Goal: Task Accomplishment & Management: Use online tool/utility

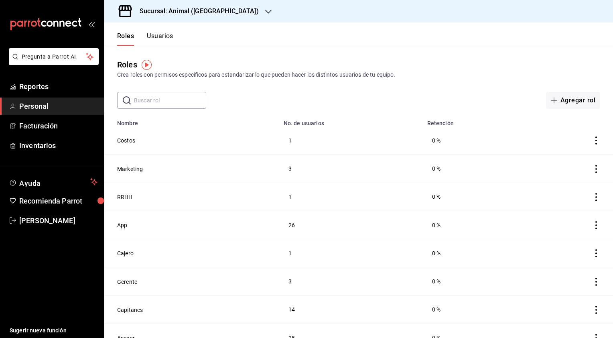
click at [398, 101] on div "​ ​ Agregar rol" at bounding box center [358, 100] width 509 height 17
click at [78, 82] on span "Reportes" at bounding box center [58, 86] width 78 height 11
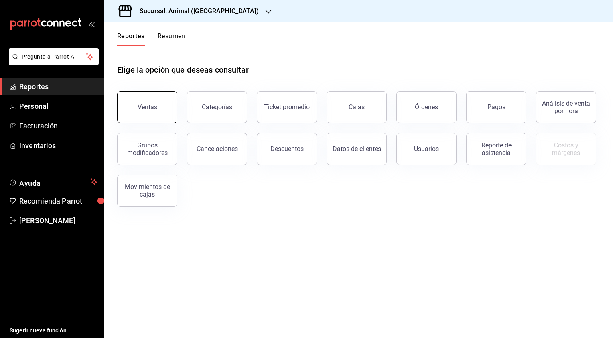
click at [126, 93] on button "Ventas" at bounding box center [147, 107] width 60 height 32
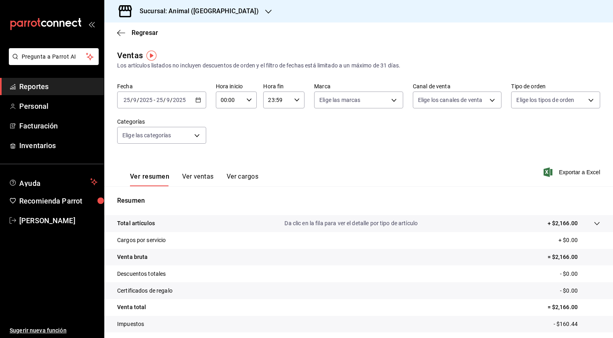
click at [195, 102] on icon "button" at bounding box center [198, 100] width 6 height 6
click at [196, 99] on icon "button" at bounding box center [198, 100] width 6 height 6
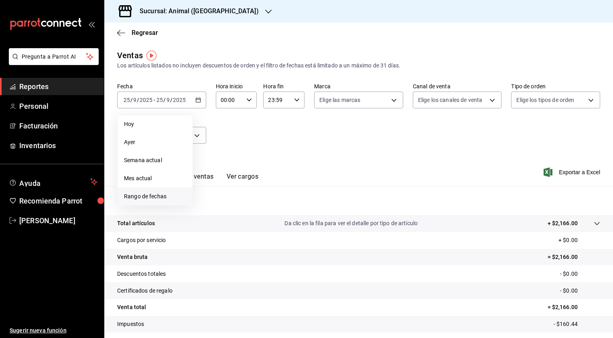
click at [158, 195] on span "Rango de fechas" at bounding box center [155, 196] width 62 height 8
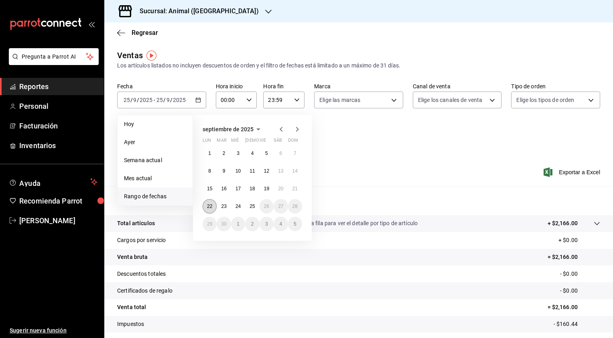
click at [205, 202] on button "22" at bounding box center [210, 206] width 14 height 14
click at [254, 205] on abbr "25" at bounding box center [251, 206] width 5 height 6
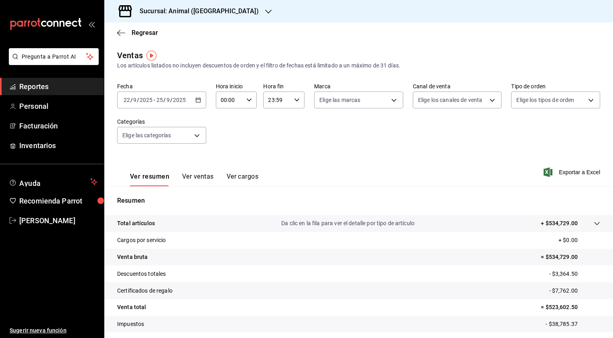
click at [246, 99] on icon "button" at bounding box center [249, 100] width 6 height 6
click at [223, 145] on button "01" at bounding box center [224, 140] width 17 height 16
type input "01:00"
click at [223, 144] on button "05" at bounding box center [224, 136] width 17 height 16
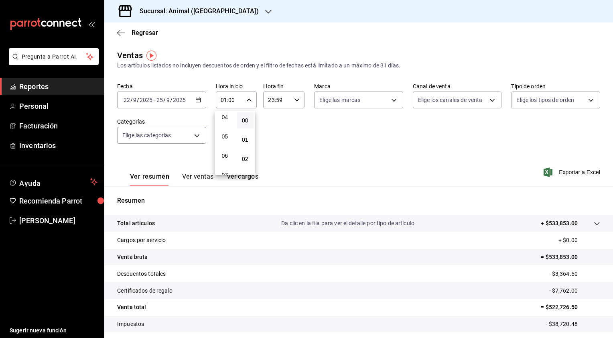
type input "05:00"
click at [296, 97] on div at bounding box center [306, 169] width 613 height 338
click at [296, 99] on icon "button" at bounding box center [297, 100] width 6 height 6
click at [270, 141] on button "22" at bounding box center [271, 146] width 17 height 16
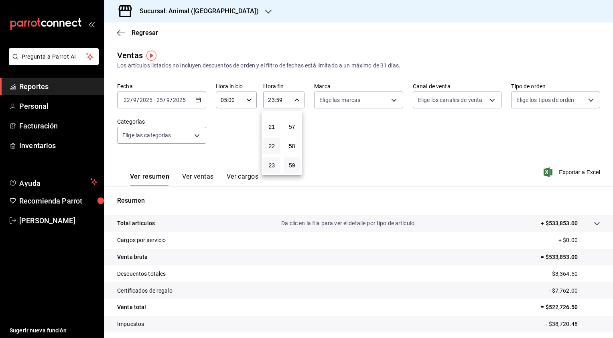
type input "22:59"
click at [270, 139] on button "05" at bounding box center [271, 132] width 17 height 16
type input "05:59"
click at [330, 151] on div at bounding box center [306, 169] width 613 height 338
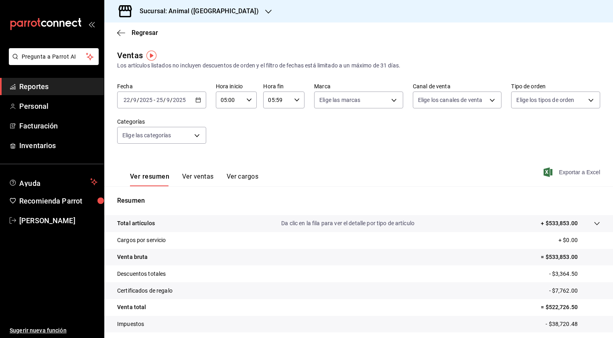
click at [558, 174] on span "Exportar a Excel" at bounding box center [572, 172] width 55 height 10
